Goal: Find specific page/section: Find specific page/section

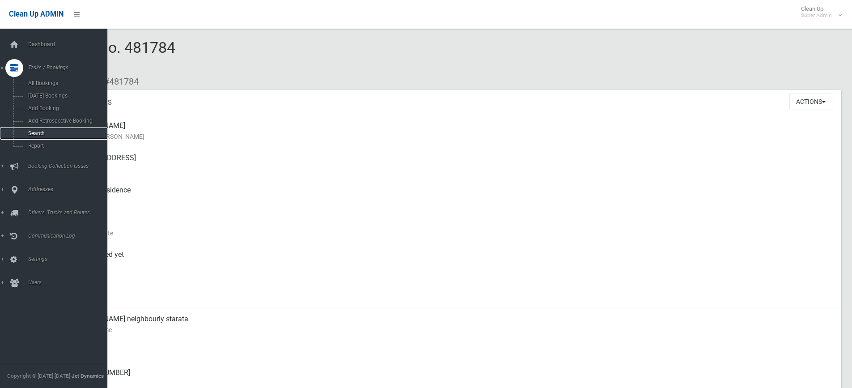
click at [45, 130] on span "Search" at bounding box center [65, 133] width 81 height 6
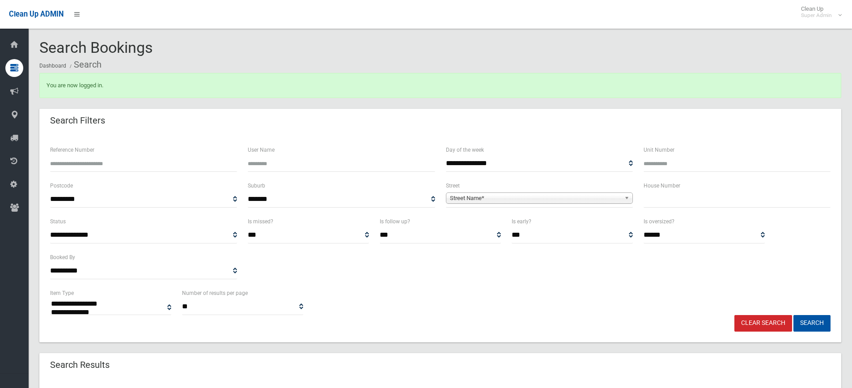
select select
click at [126, 165] on input "Reference Number" at bounding box center [143, 163] width 187 height 17
click at [671, 207] on input "text" at bounding box center [736, 199] width 187 height 17
type input "**"
click at [582, 196] on span "Street Name*" at bounding box center [535, 198] width 171 height 11
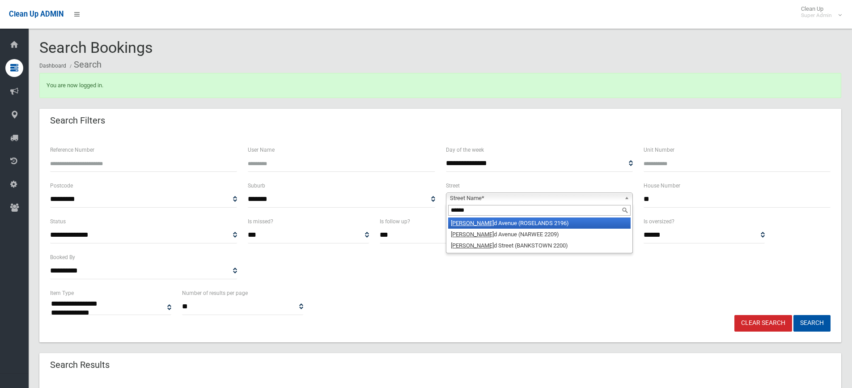
type input "*******"
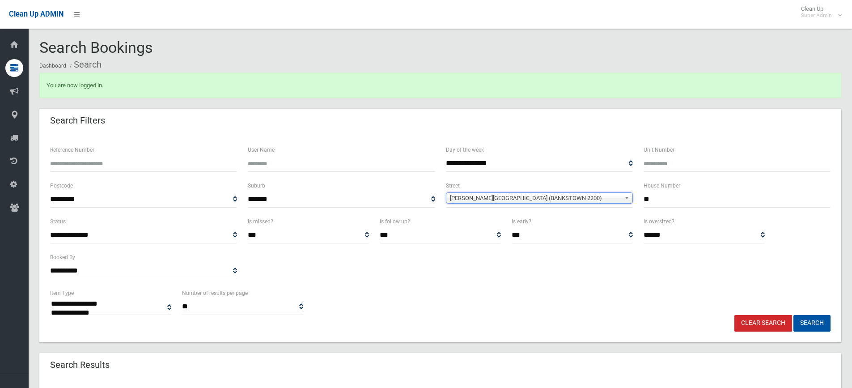
click at [793, 315] on button "Search" at bounding box center [811, 323] width 37 height 17
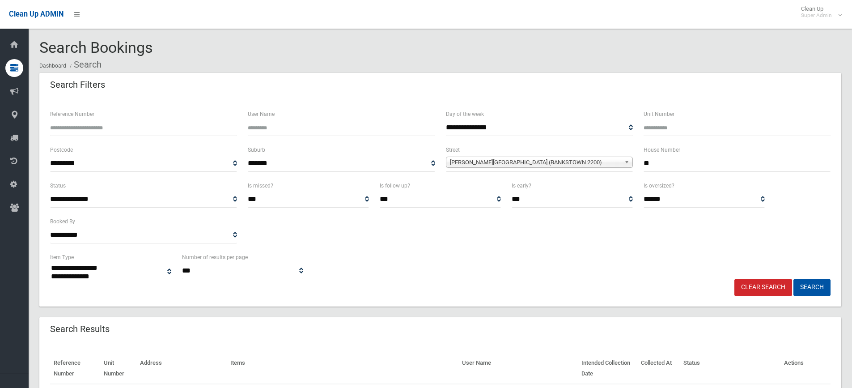
select select
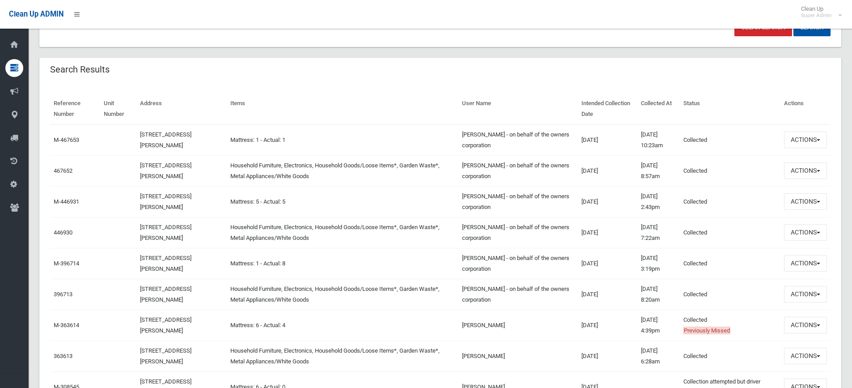
scroll to position [268, 0]
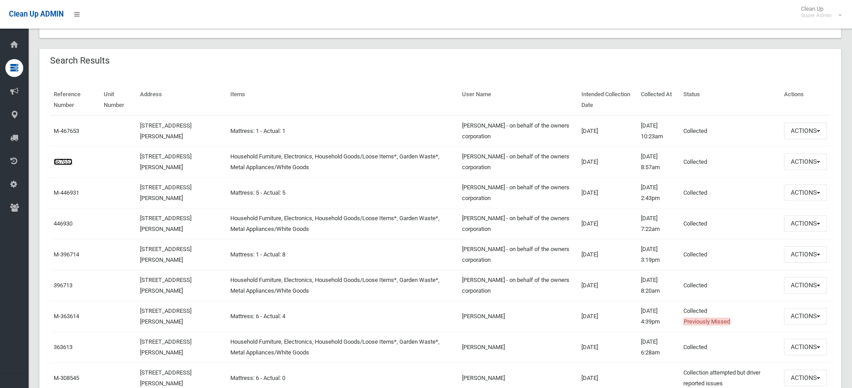
click at [66, 163] on link "467652" at bounding box center [63, 161] width 19 height 7
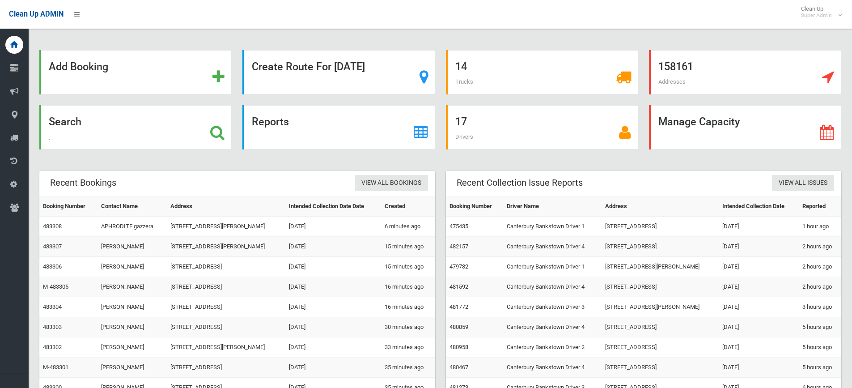
click at [156, 129] on div "Search" at bounding box center [135, 127] width 192 height 44
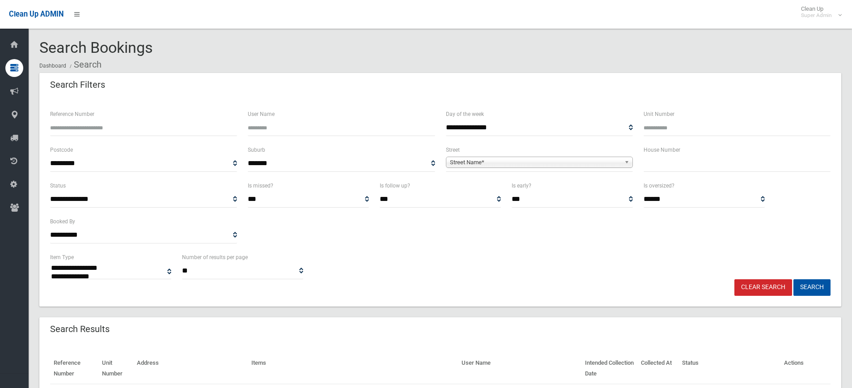
select select
type input "*"
click at [600, 167] on span "Street Name*" at bounding box center [535, 162] width 171 height 11
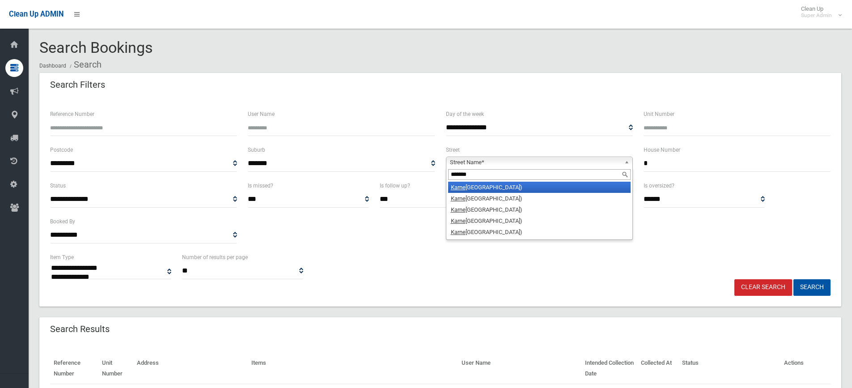
type input "********"
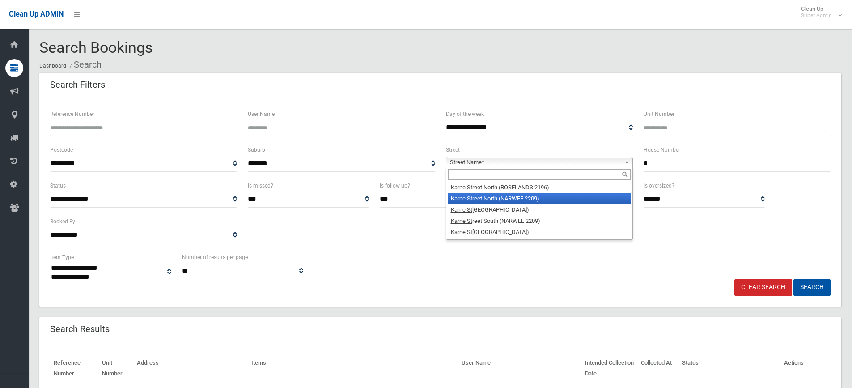
click at [793, 279] on button "Search" at bounding box center [811, 287] width 37 height 17
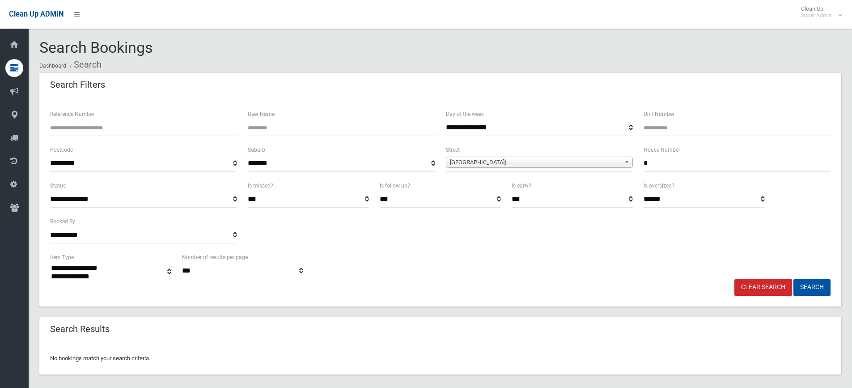
select select
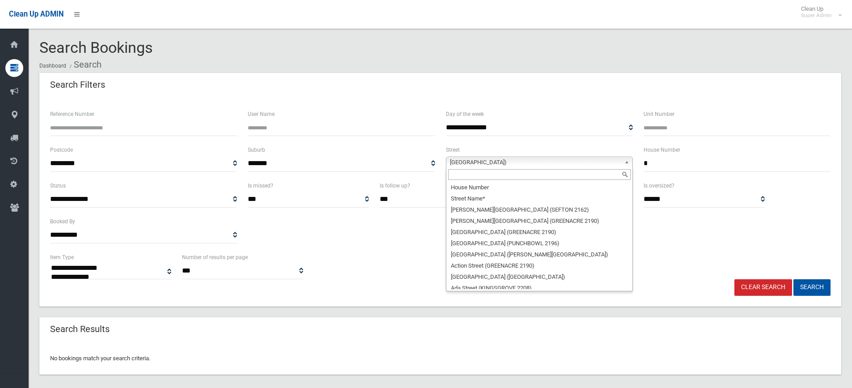
click at [575, 161] on span "[GEOGRAPHIC_DATA])" at bounding box center [535, 162] width 171 height 11
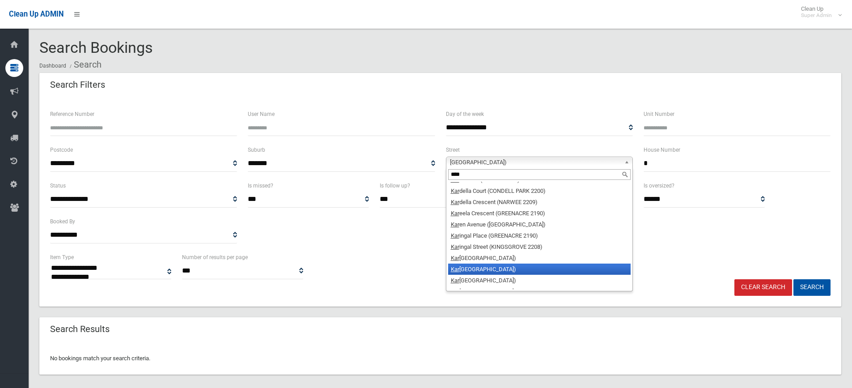
type input "*****"
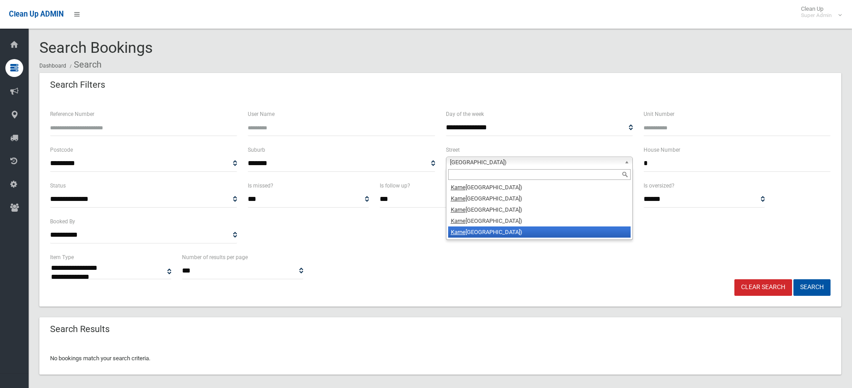
click at [793, 279] on button "Search" at bounding box center [811, 287] width 37 height 17
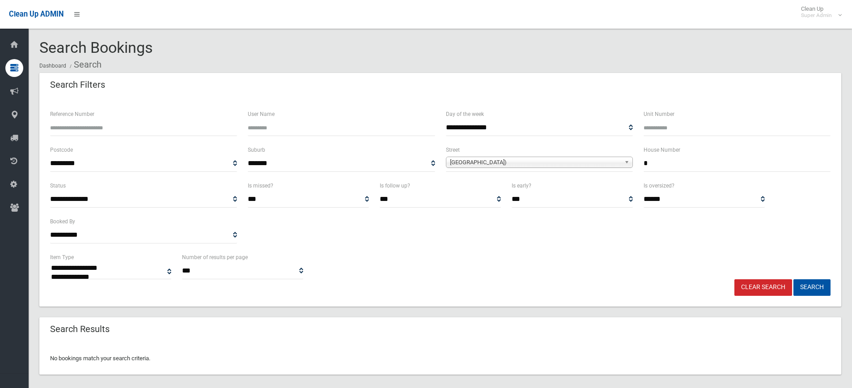
scroll to position [11, 0]
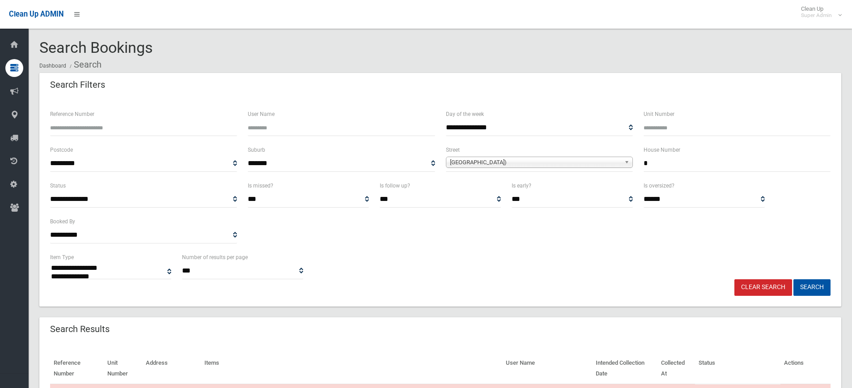
select select
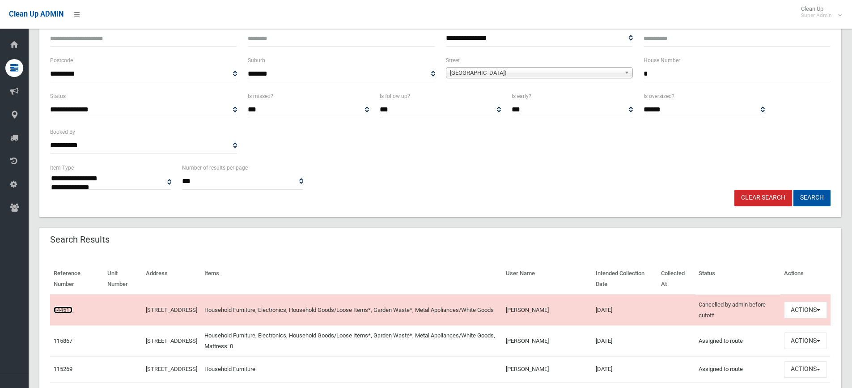
click at [59, 308] on link "444513" at bounding box center [63, 309] width 19 height 7
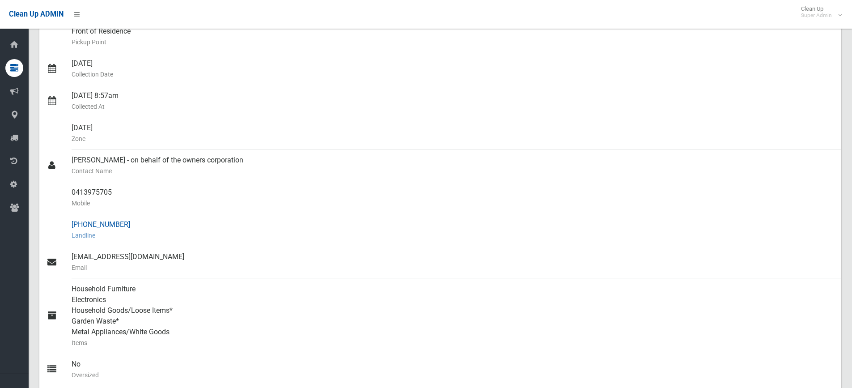
scroll to position [179, 0]
